Goal: Find specific page/section: Find specific page/section

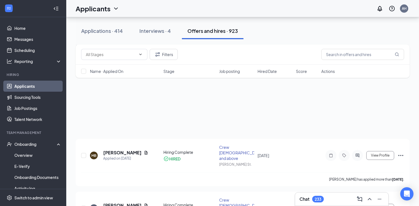
scroll to position [221, 0]
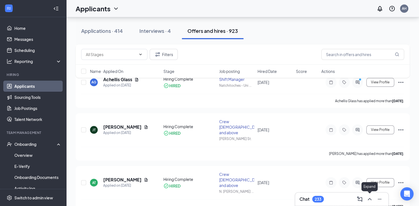
click at [371, 200] on icon "ChevronUp" at bounding box center [369, 199] width 7 height 7
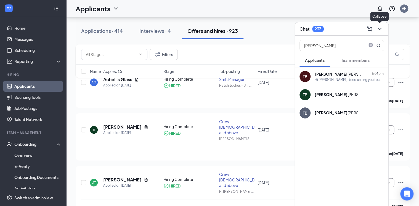
click at [378, 28] on icon "ChevronDown" at bounding box center [379, 29] width 7 height 7
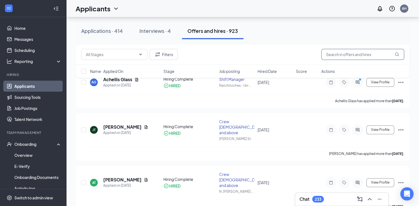
click at [374, 55] on input "text" at bounding box center [362, 54] width 83 height 11
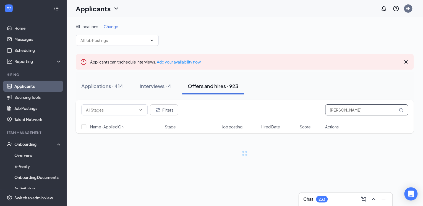
type input "[PERSON_NAME]"
click at [400, 109] on icon "MagnifyingGlass" at bounding box center [400, 110] width 4 height 4
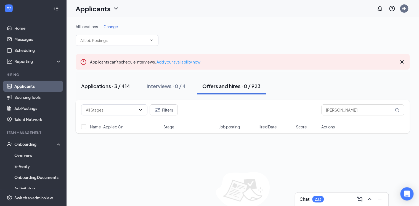
click at [106, 86] on div "Applications · 3 / 414" at bounding box center [105, 86] width 49 height 7
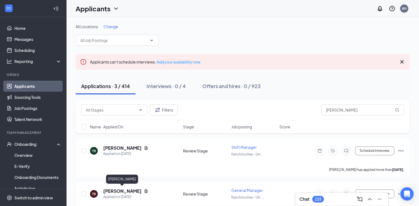
click at [107, 191] on h5 "[PERSON_NAME]" at bounding box center [122, 191] width 38 height 6
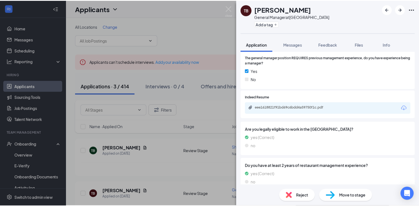
scroll to position [317, 0]
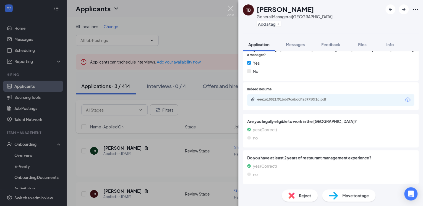
click at [229, 9] on img at bounding box center [230, 11] width 7 height 11
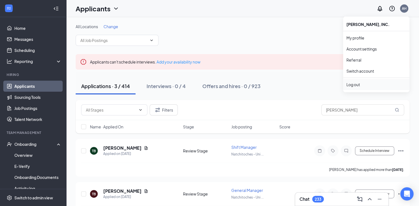
click at [359, 85] on div "Log out" at bounding box center [377, 85] width 60 height 6
